Goal: Check status: Check status

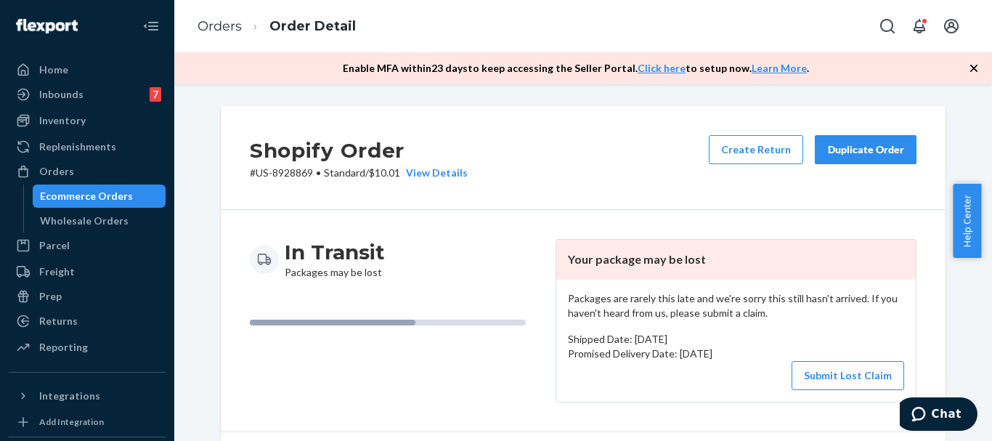
scroll to position [581, 0]
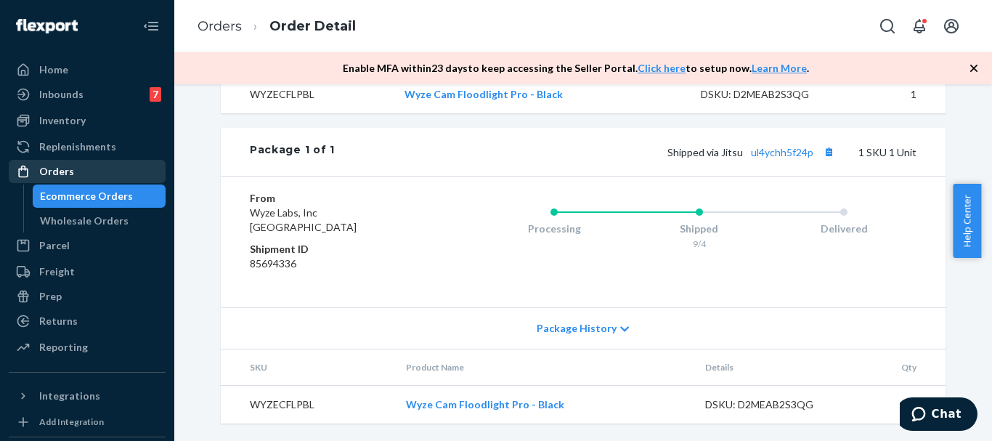
click at [76, 174] on div "Orders" at bounding box center [87, 171] width 154 height 20
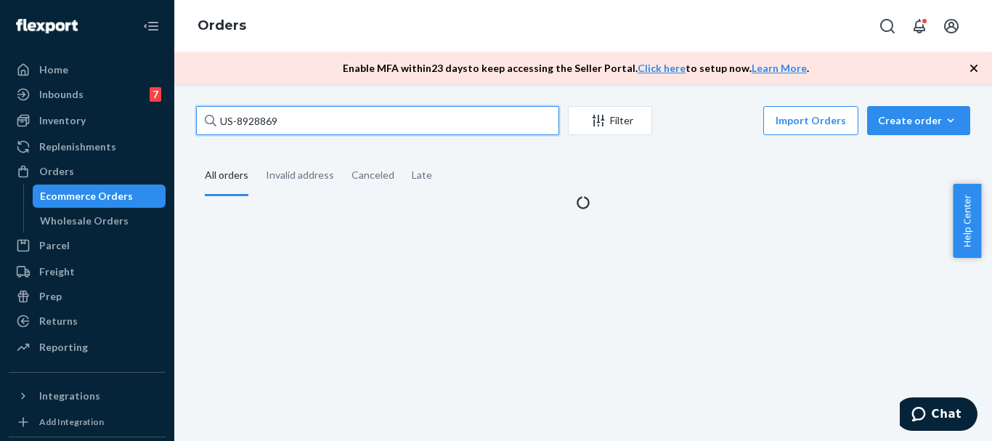
click at [314, 121] on input "US-8928869" at bounding box center [377, 120] width 363 height 29
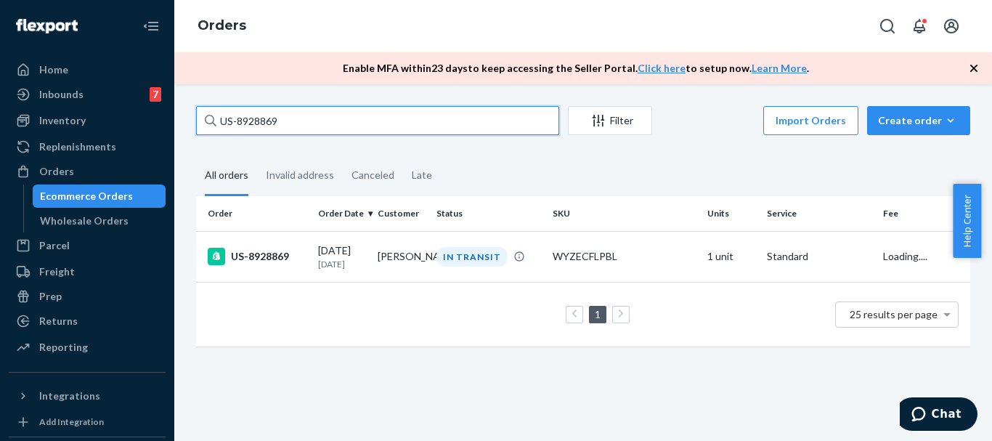
paste input "798"
type input "US-8928798"
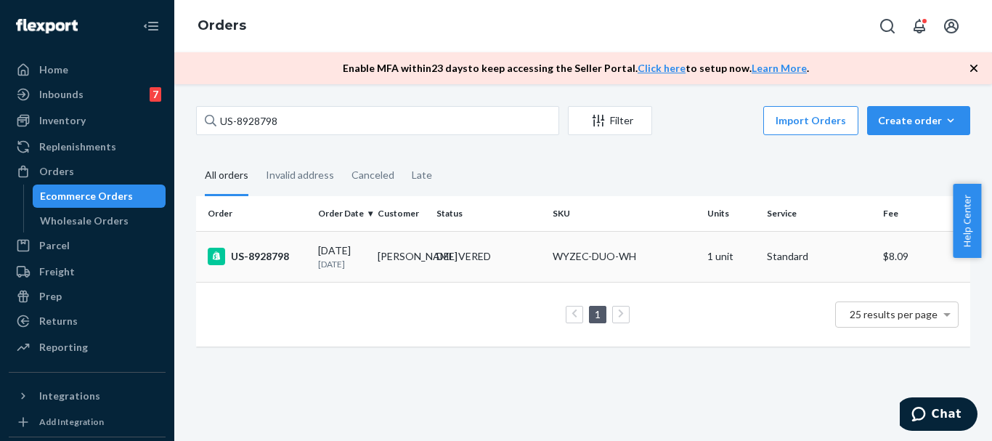
click at [263, 258] on div "US-8928798" at bounding box center [257, 256] width 99 height 17
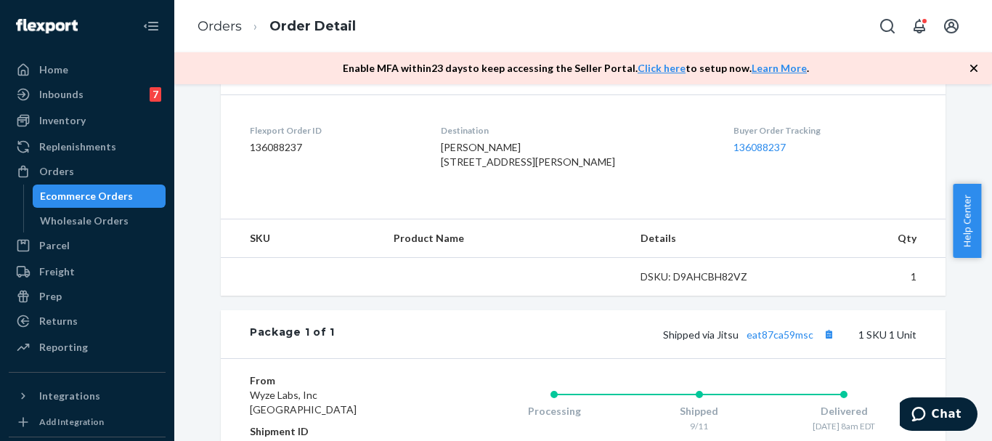
scroll to position [436, 0]
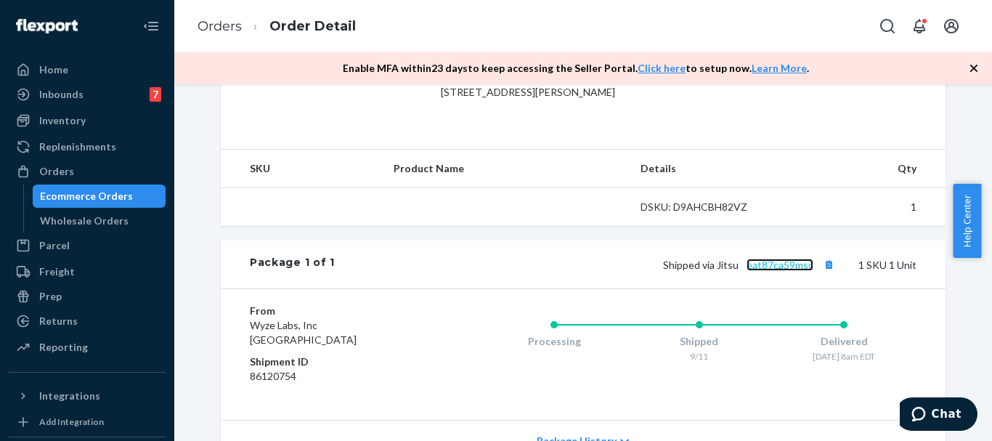
click at [762, 271] on link "eat87ca59msc" at bounding box center [779, 265] width 67 height 12
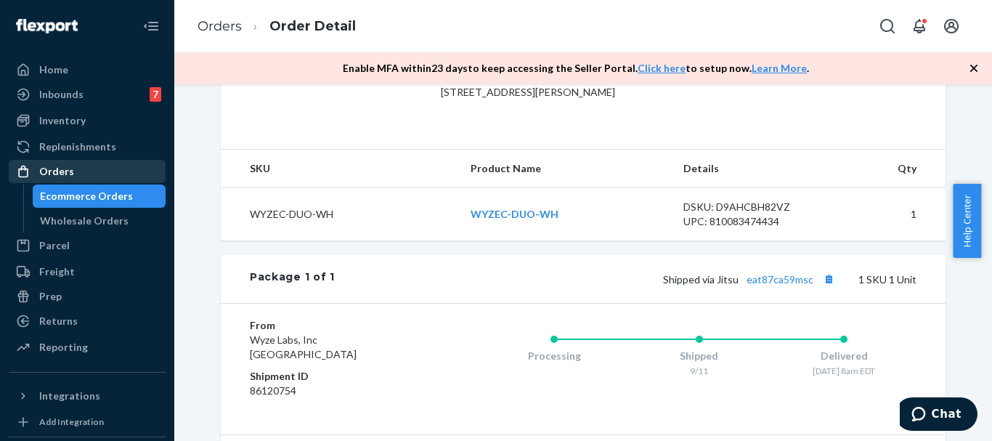
click at [68, 168] on div "Orders" at bounding box center [56, 171] width 35 height 15
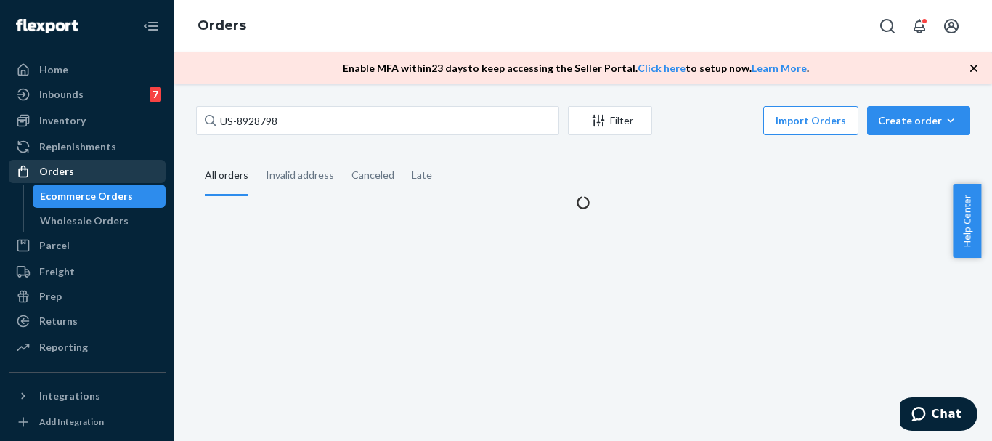
click at [68, 168] on div "Orders" at bounding box center [56, 171] width 35 height 15
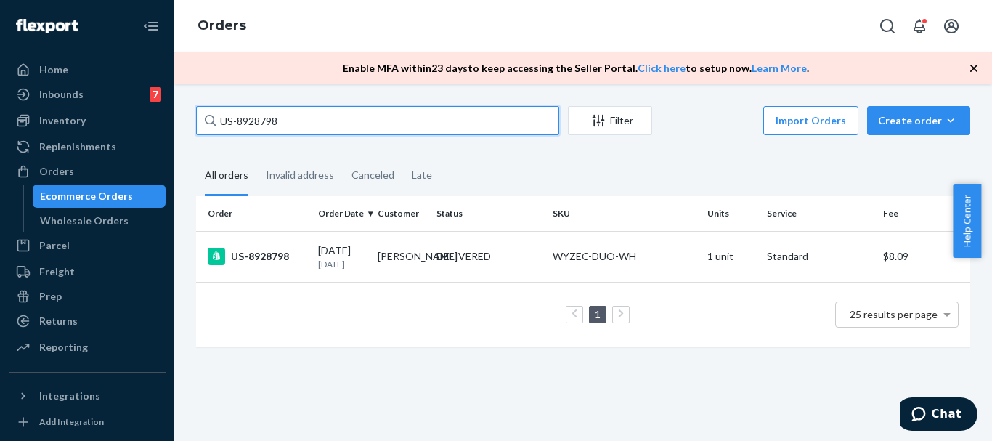
click at [349, 129] on input "US-8928798" at bounding box center [377, 120] width 363 height 29
paste input "48299"
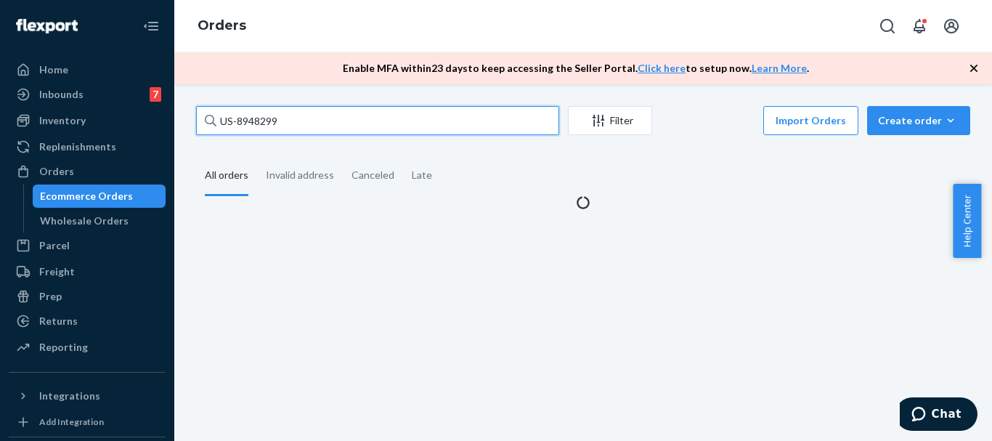
type input "US-8948299"
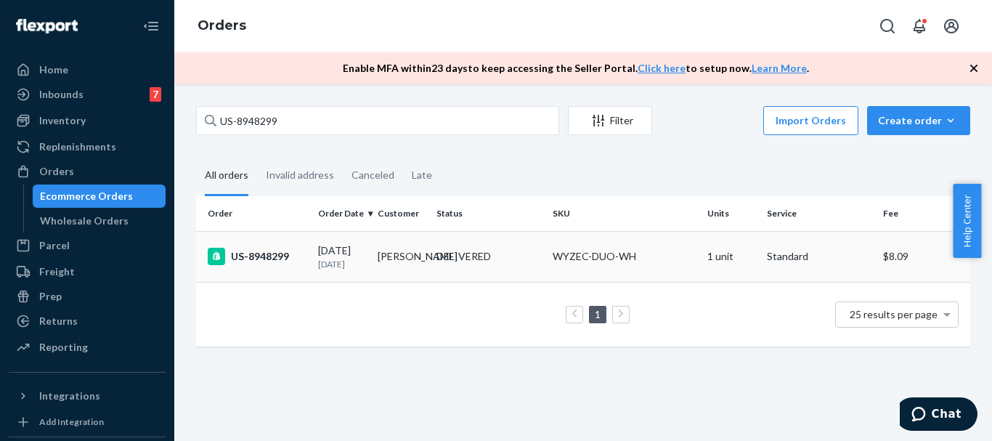
click at [259, 259] on div "US-8948299" at bounding box center [257, 256] width 99 height 17
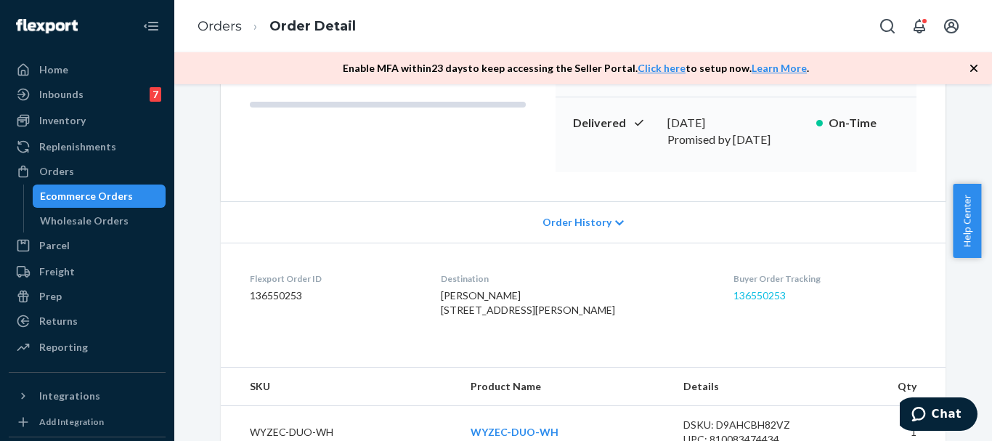
scroll to position [436, 0]
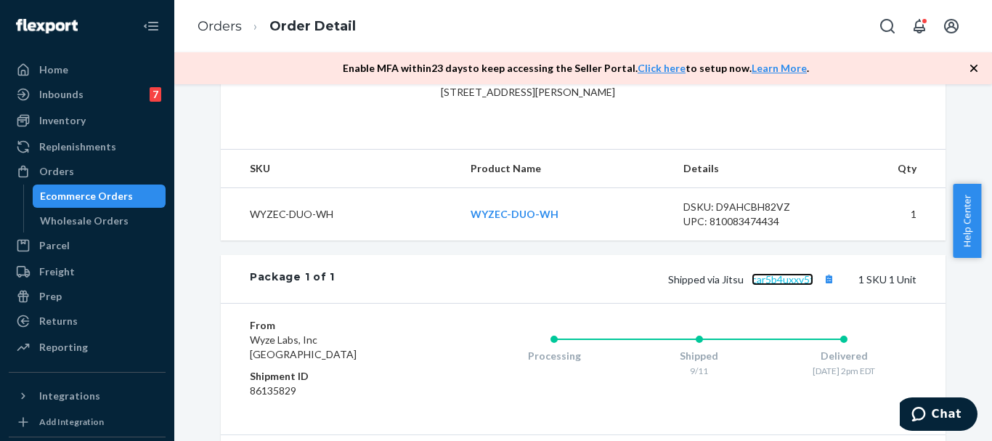
click at [757, 285] on link "car5b4uxxv5f" at bounding box center [783, 279] width 62 height 12
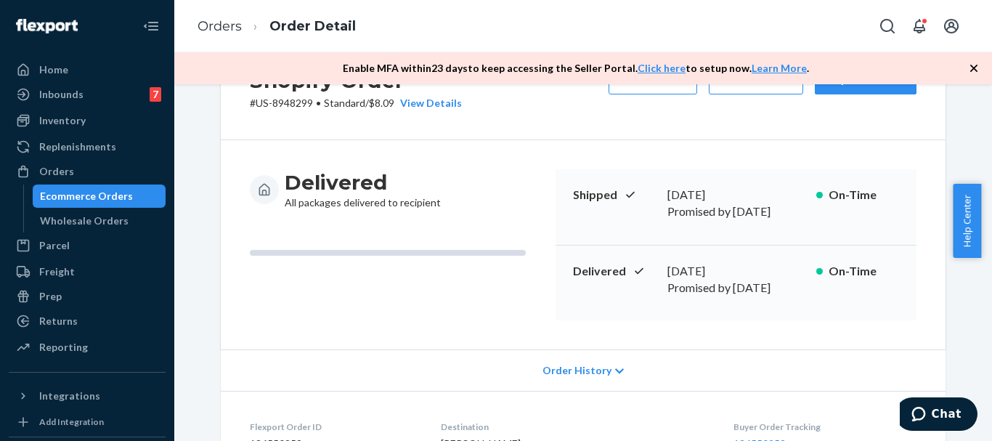
scroll to position [0, 0]
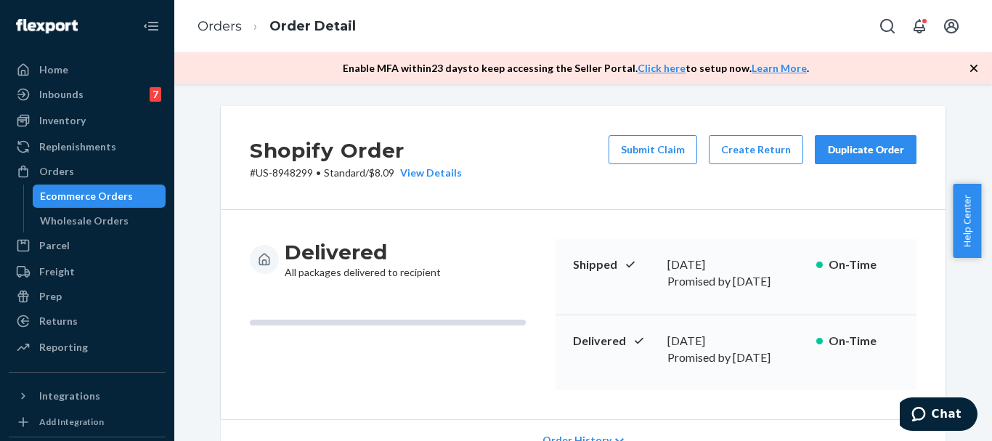
click at [536, 126] on div "Shopify Order # US-8948299 • Standard / $8.09 View Details Submit Claim Create …" at bounding box center [583, 158] width 725 height 104
